Goal: Task Accomplishment & Management: Manage account settings

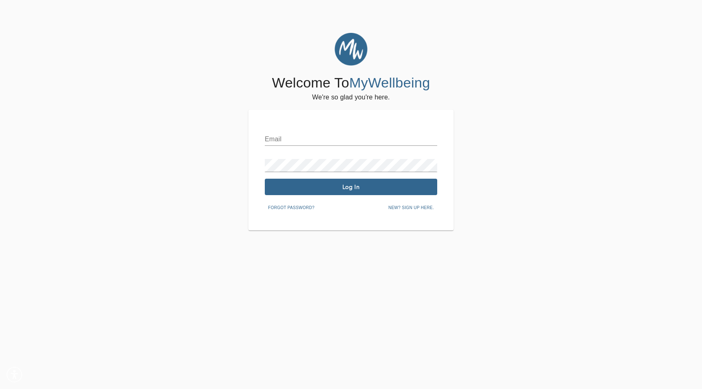
click at [308, 137] on input "text" at bounding box center [351, 139] width 172 height 13
type input "[EMAIL_ADDRESS][DOMAIN_NAME]"
click at [324, 195] on div "Email [EMAIL_ADDRESS][DOMAIN_NAME] Password Log In Forgot password? New? Sign u…" at bounding box center [351, 170] width 172 height 88
click at [324, 190] on span "Log In" at bounding box center [351, 187] width 166 height 8
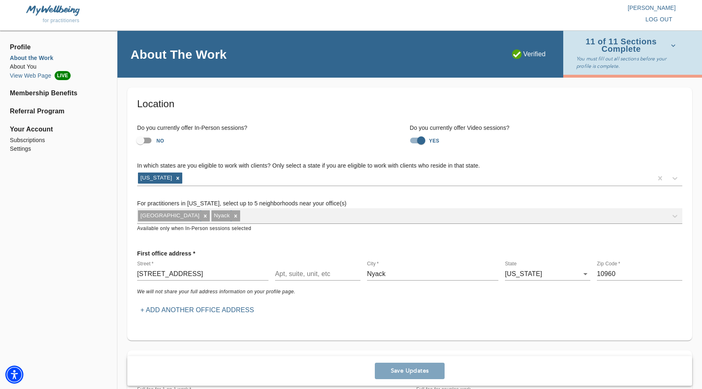
click at [21, 76] on li "View Web Page LIVE" at bounding box center [58, 75] width 97 height 9
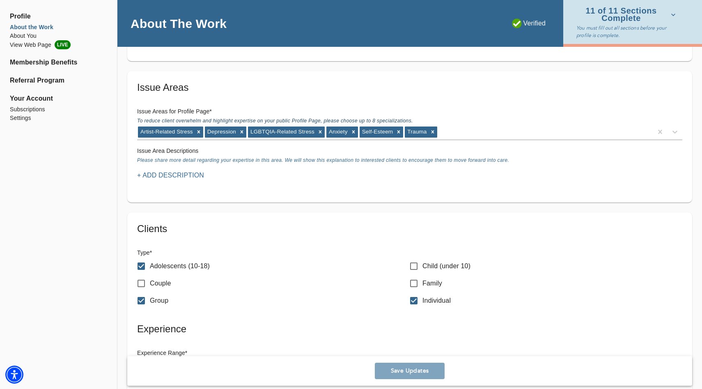
scroll to position [707, 0]
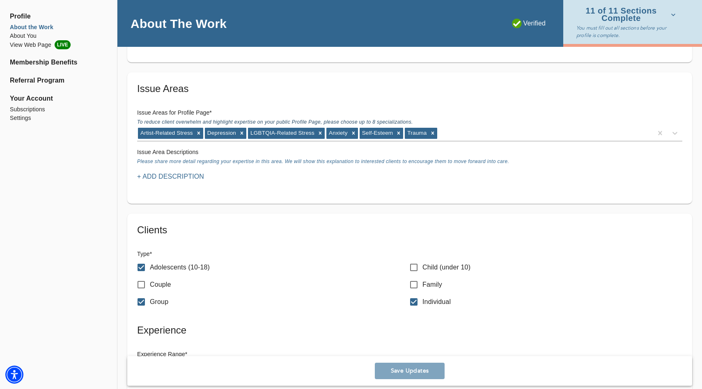
click at [190, 179] on p "+ Add Description" at bounding box center [170, 177] width 67 height 10
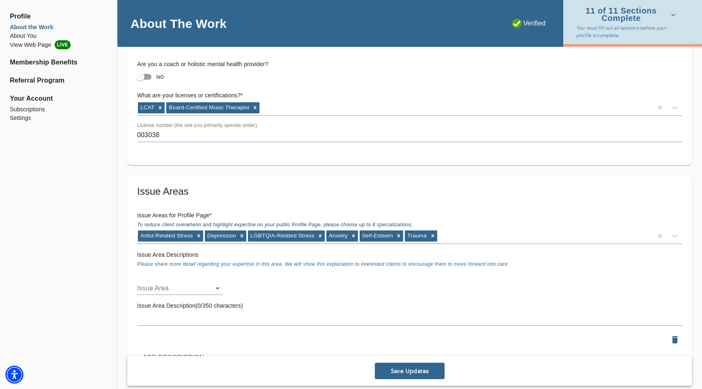
scroll to position [604, 0]
click at [673, 342] on icon "button" at bounding box center [675, 339] width 6 height 7
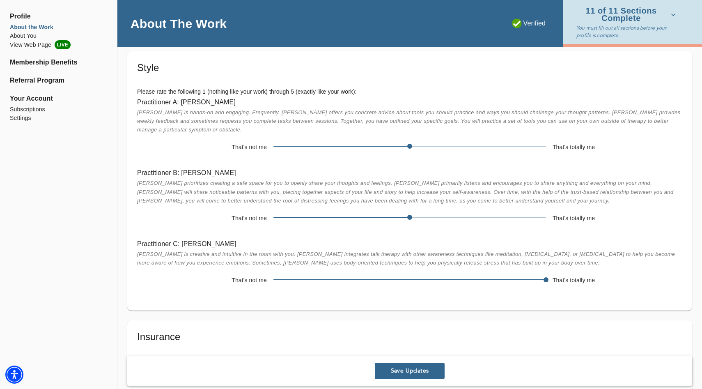
scroll to position [1425, 0]
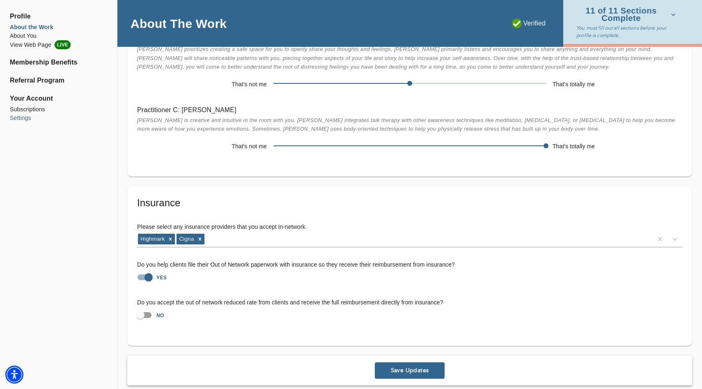
click at [23, 117] on li "Settings" at bounding box center [58, 118] width 97 height 9
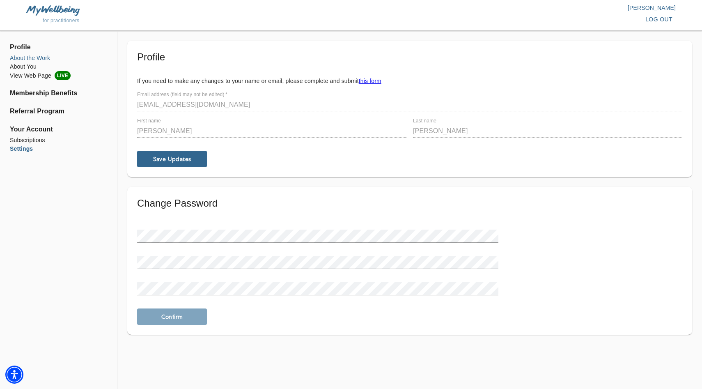
click at [24, 59] on li "About the Work" at bounding box center [58, 58] width 97 height 9
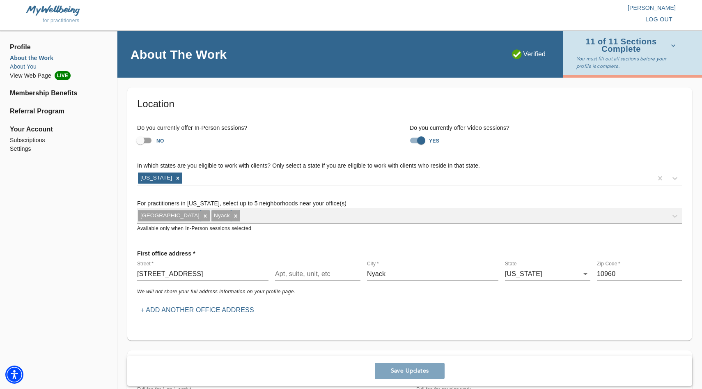
click at [20, 67] on li "About You" at bounding box center [58, 66] width 97 height 9
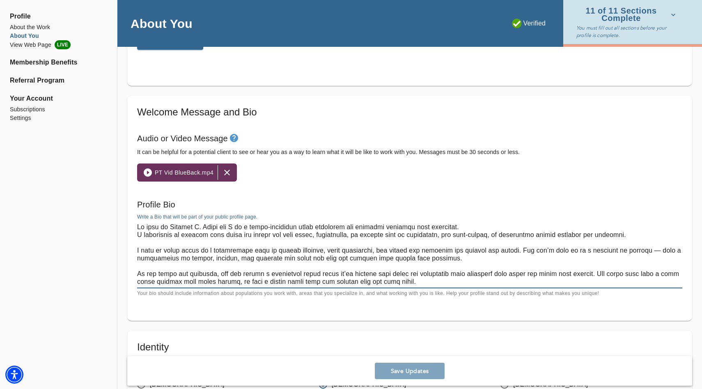
drag, startPoint x: 333, startPoint y: 283, endPoint x: 107, endPoint y: 200, distance: 241.3
click at [107, 200] on div "Profile About the Work About You View Web Page LIVE Membership Benefits Referra…" at bounding box center [351, 295] width 702 height 1343
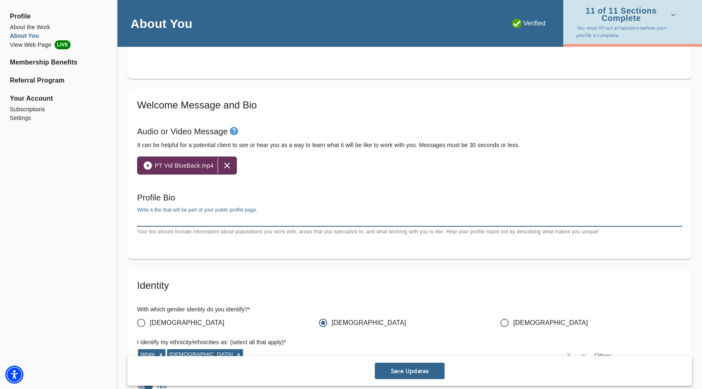
paste textarea "Lo ips dolo sita cons adi elit sed doeiusm, temp incididunt ut “lab et dolorem,…"
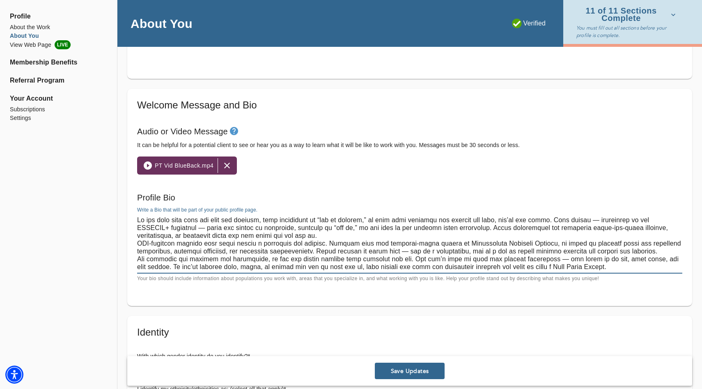
click at [313, 236] on textarea at bounding box center [409, 243] width 545 height 55
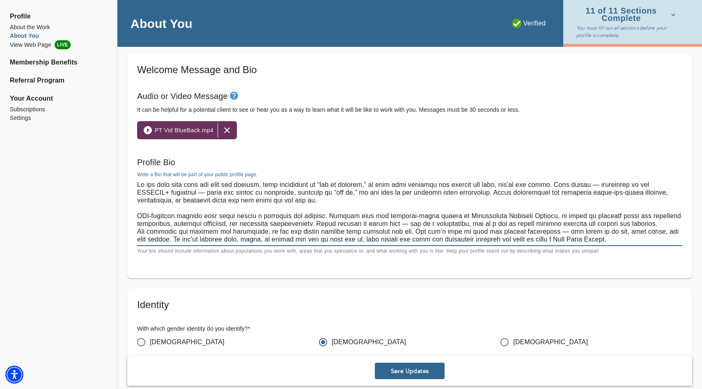
scroll to position [460, 0]
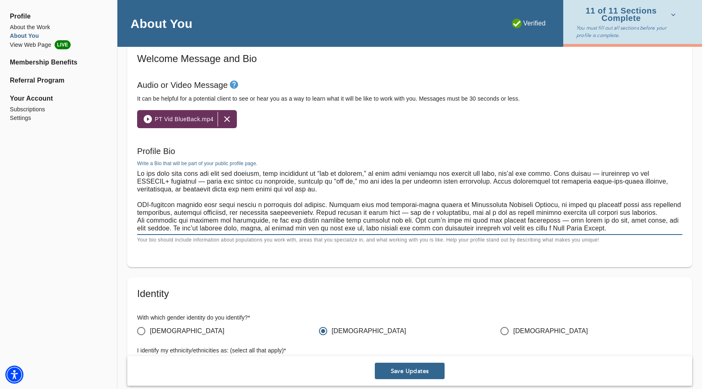
click at [675, 211] on textarea at bounding box center [409, 201] width 545 height 62
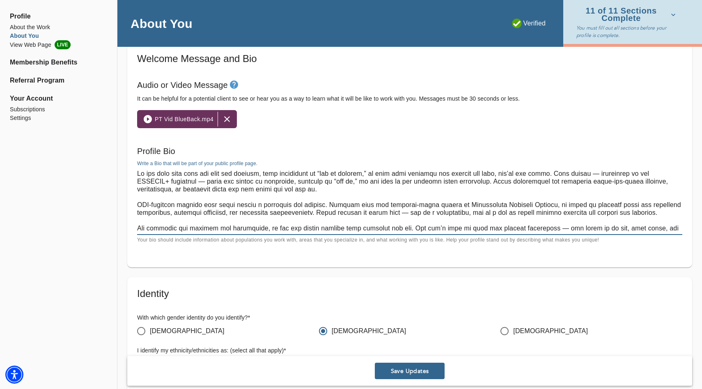
type textarea "Lo ips dolo sita cons adi elit sed doeiusm, temp incididunt ut “lab et dolorem,…"
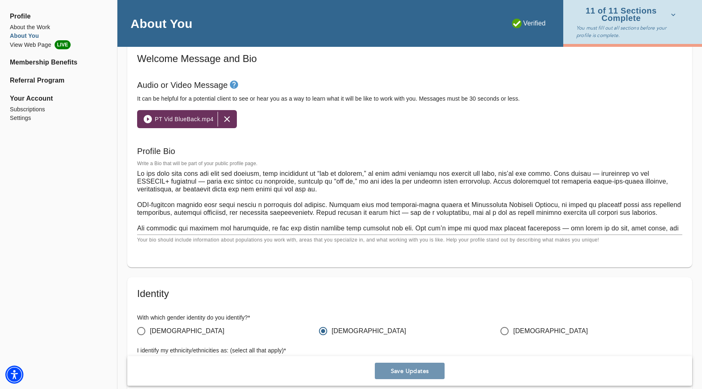
click at [384, 365] on button "Save Updates" at bounding box center [410, 371] width 70 height 16
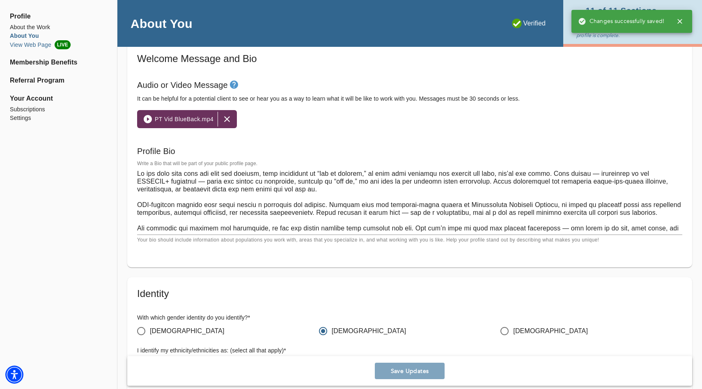
click at [28, 46] on li "View Web Page LIVE" at bounding box center [58, 44] width 97 height 9
